Goal: Information Seeking & Learning: Learn about a topic

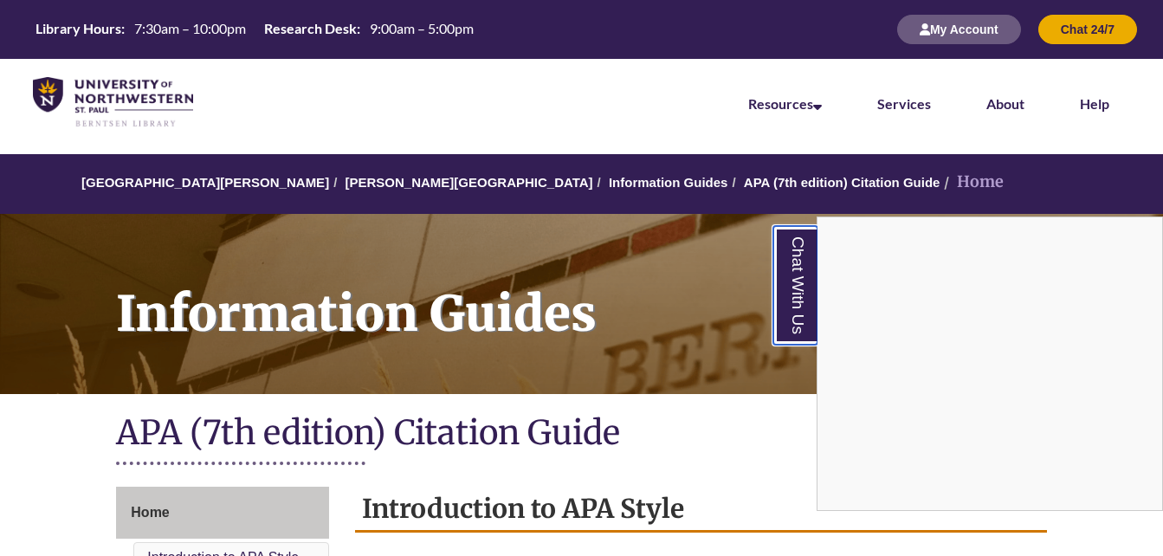
click at [796, 295] on link "Chat With Us" at bounding box center [795, 285] width 44 height 119
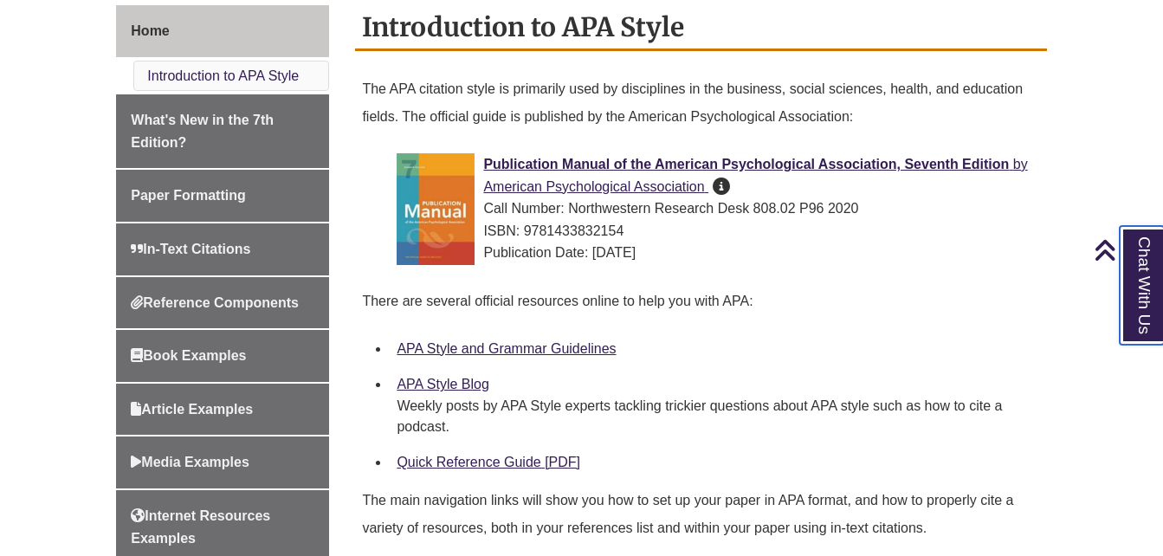
scroll to position [520, 0]
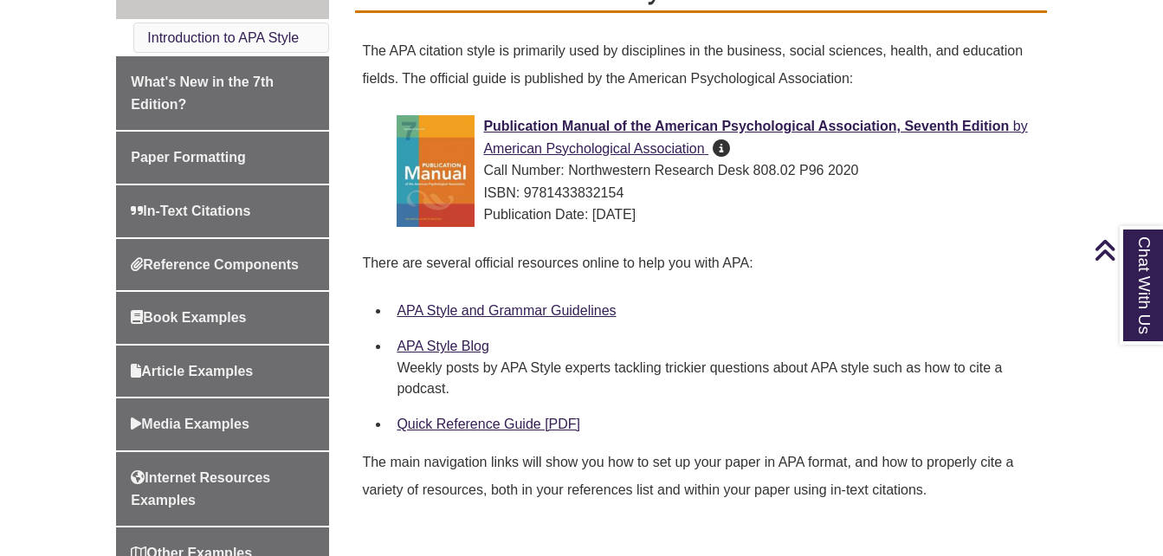
click at [441, 333] on li "APA Style Blog Weekly posts by APA Style experts tackling trickier questions ab…" at bounding box center [715, 367] width 650 height 78
click at [444, 341] on link "APA Style Blog" at bounding box center [443, 346] width 92 height 15
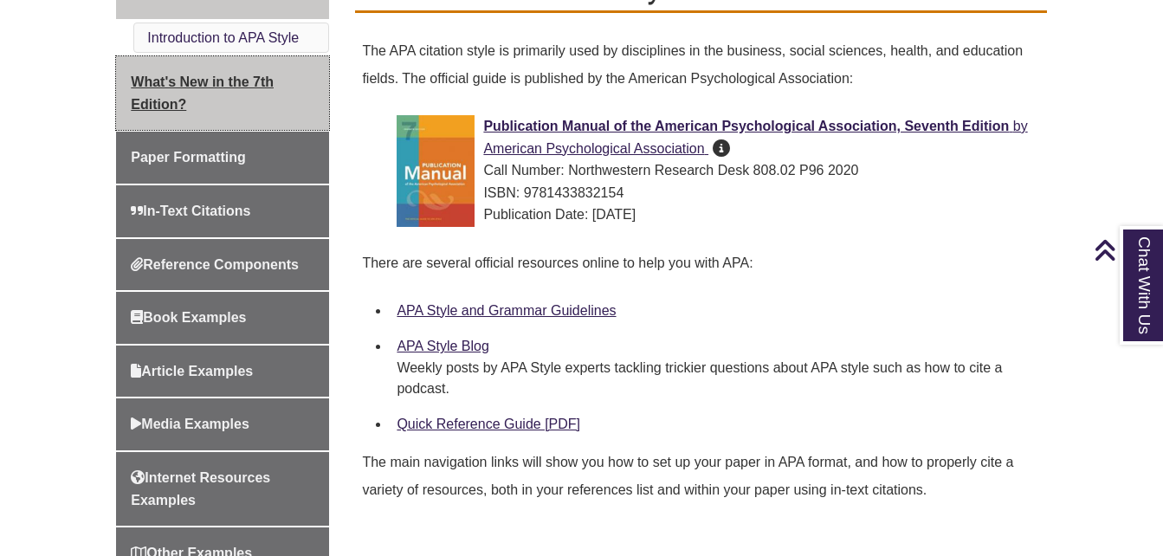
click at [215, 85] on span "What's New in the 7th Edition?" at bounding box center [202, 92] width 143 height 37
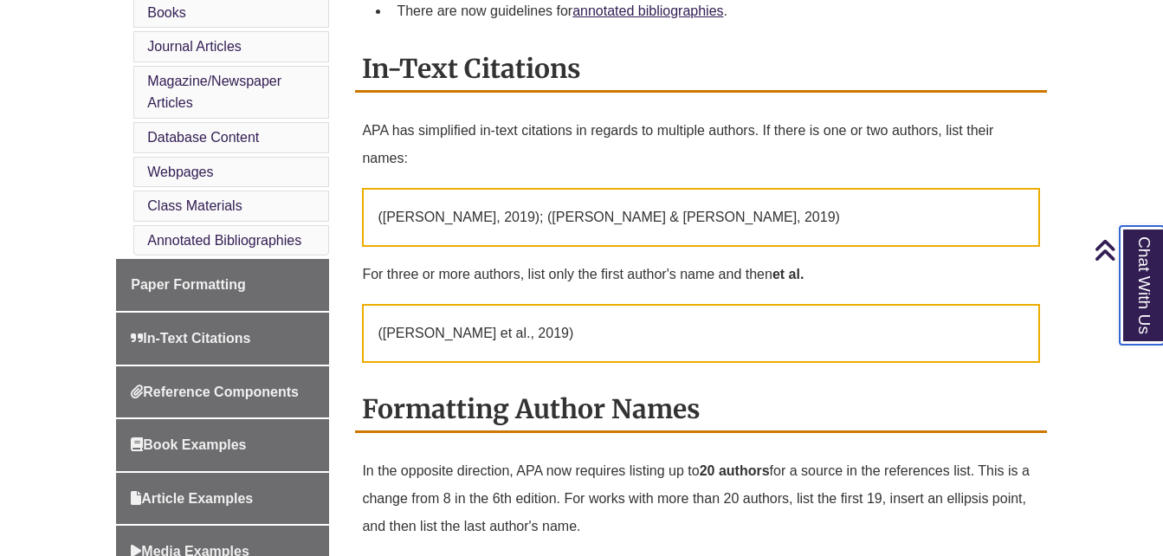
scroll to position [762, 0]
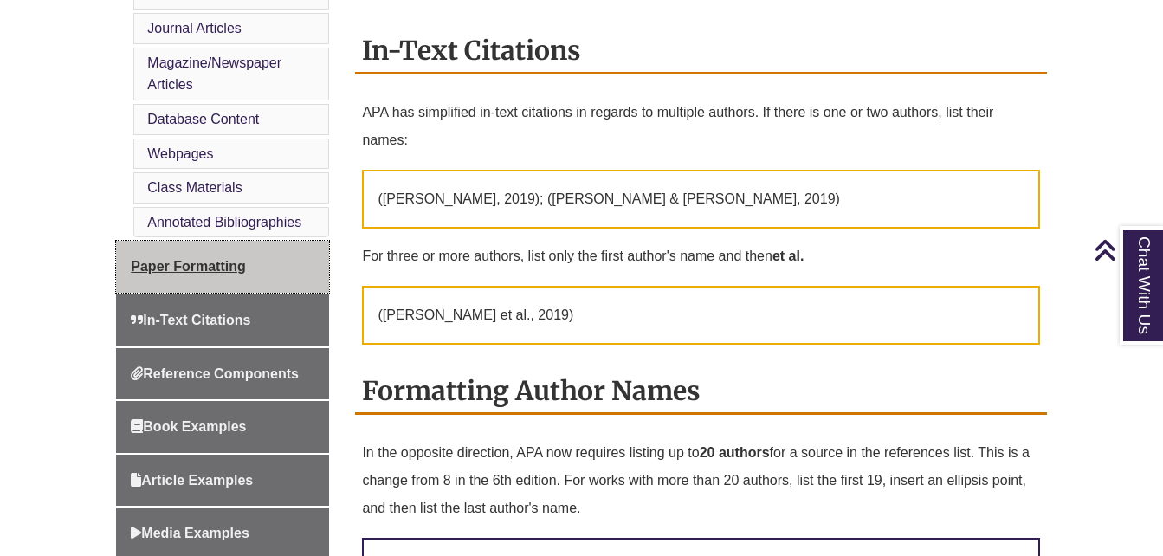
click at [189, 254] on link "Paper Formatting" at bounding box center [222, 267] width 213 height 52
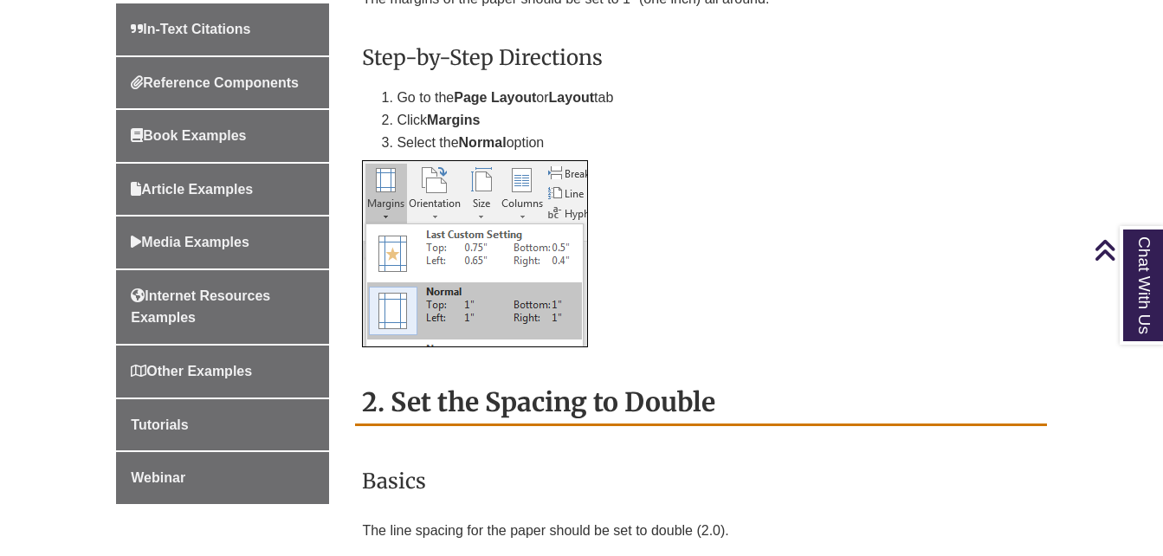
scroll to position [1178, 0]
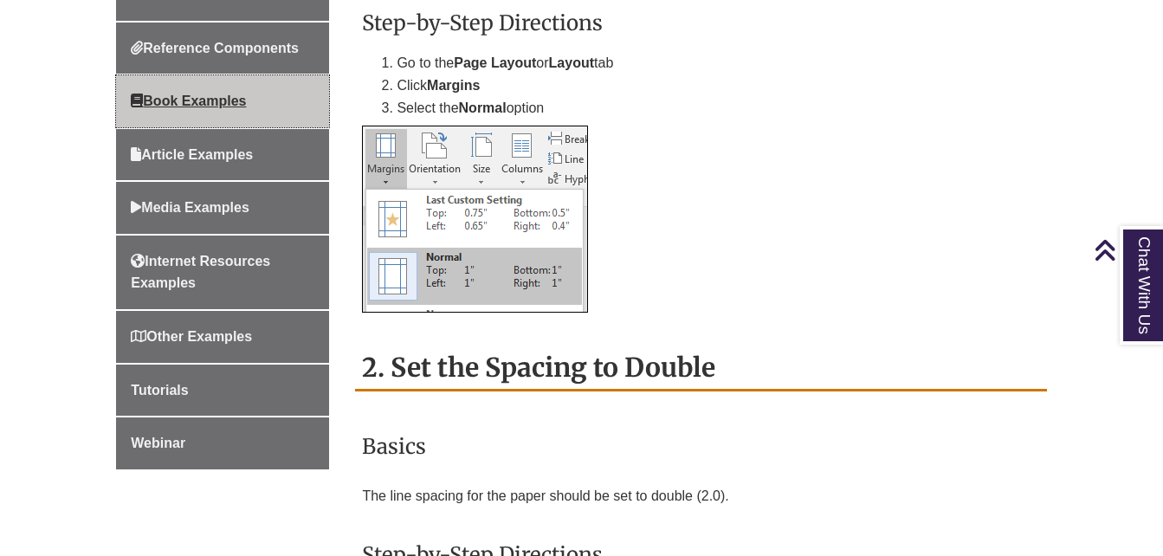
click at [190, 111] on link "Book Examples" at bounding box center [222, 101] width 213 height 52
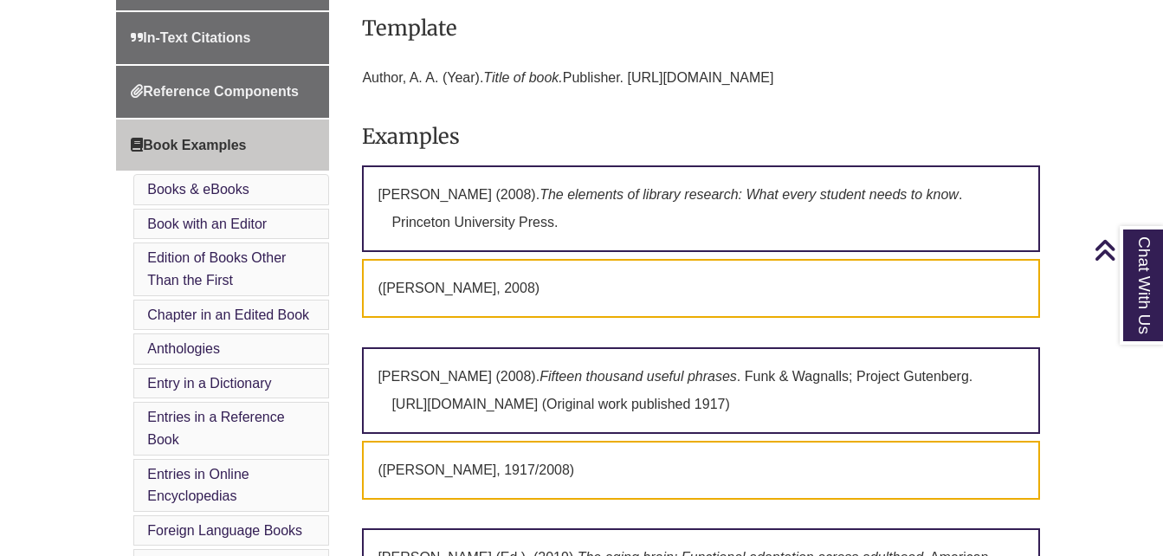
scroll to position [658, 0]
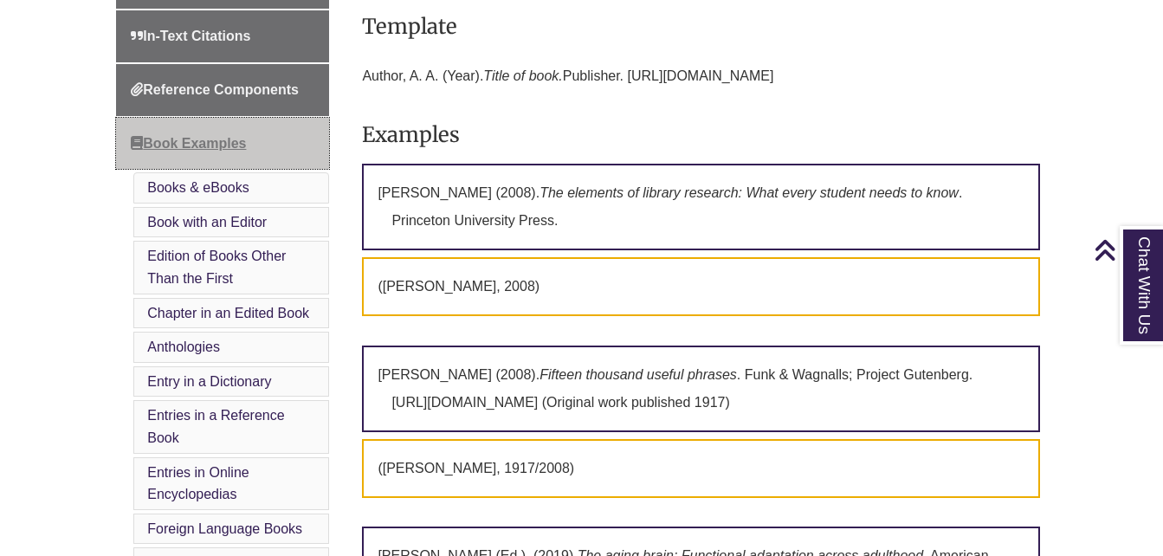
click at [219, 139] on span "Book Examples" at bounding box center [188, 143] width 115 height 15
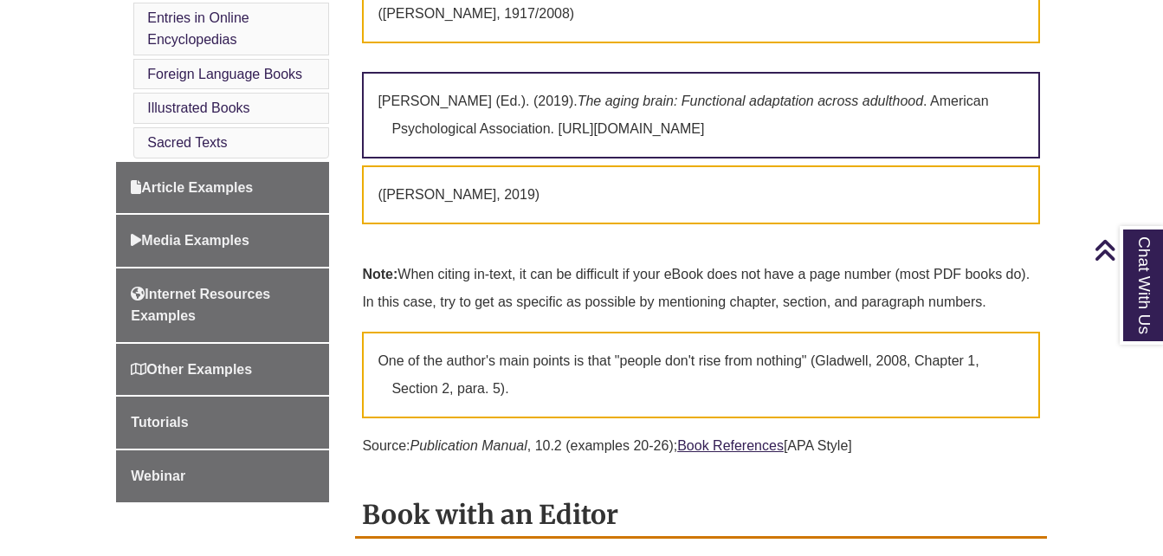
scroll to position [1143, 0]
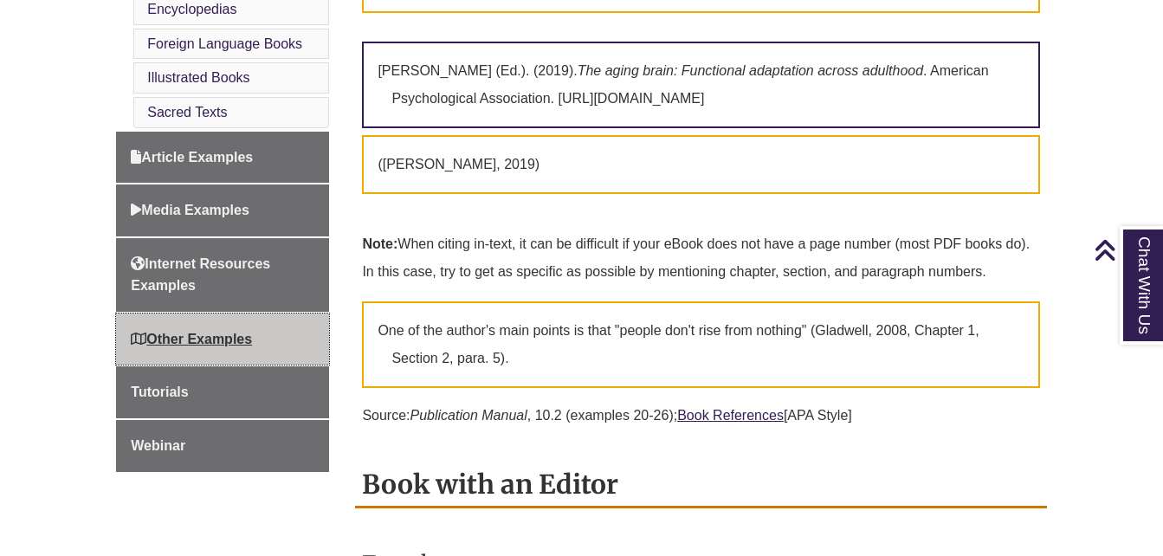
click at [182, 339] on span "Other Examples" at bounding box center [191, 339] width 121 height 15
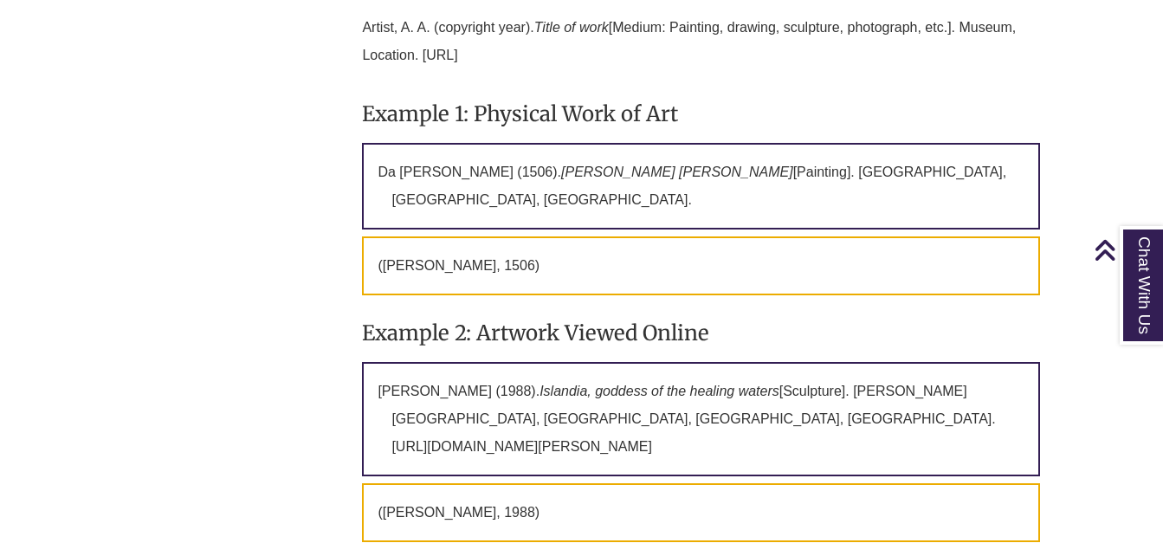
scroll to position [2044, 0]
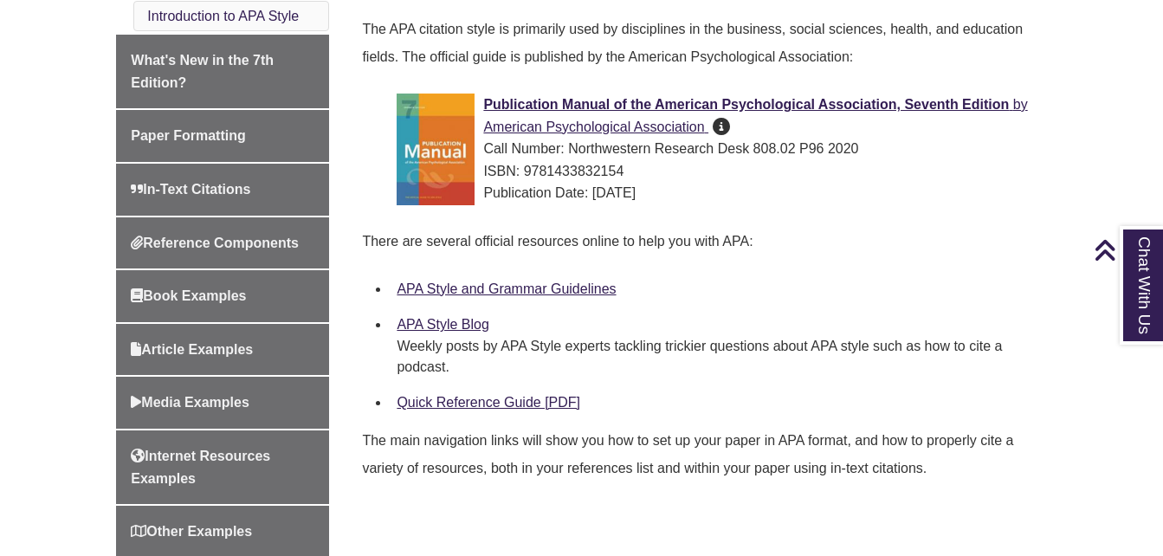
scroll to position [570, 0]
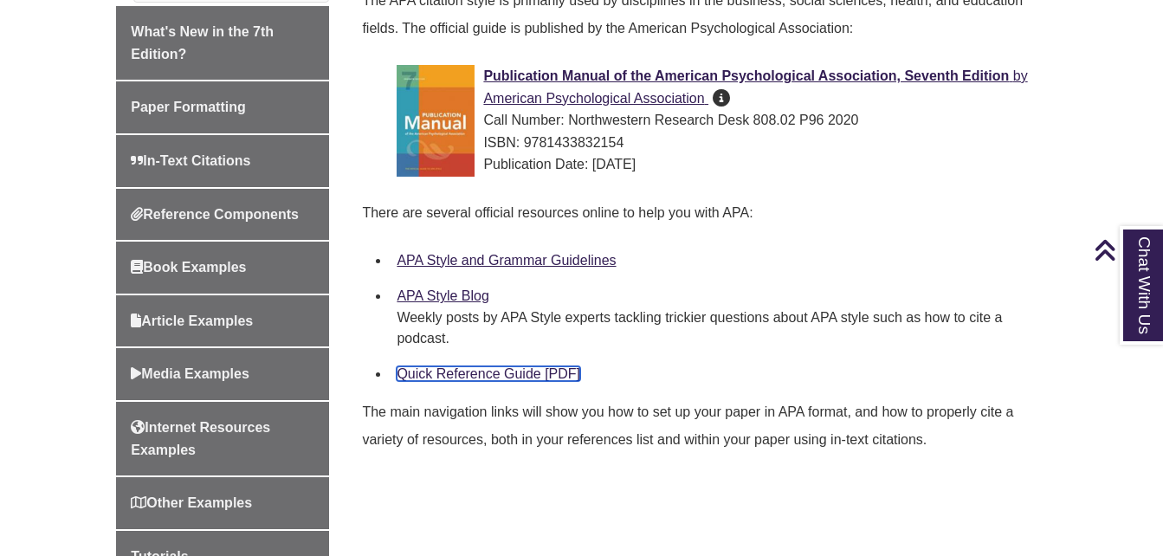
click at [506, 380] on link "Quick Reference Guide [PDF]" at bounding box center [489, 373] width 184 height 15
